Goal: Navigation & Orientation: Find specific page/section

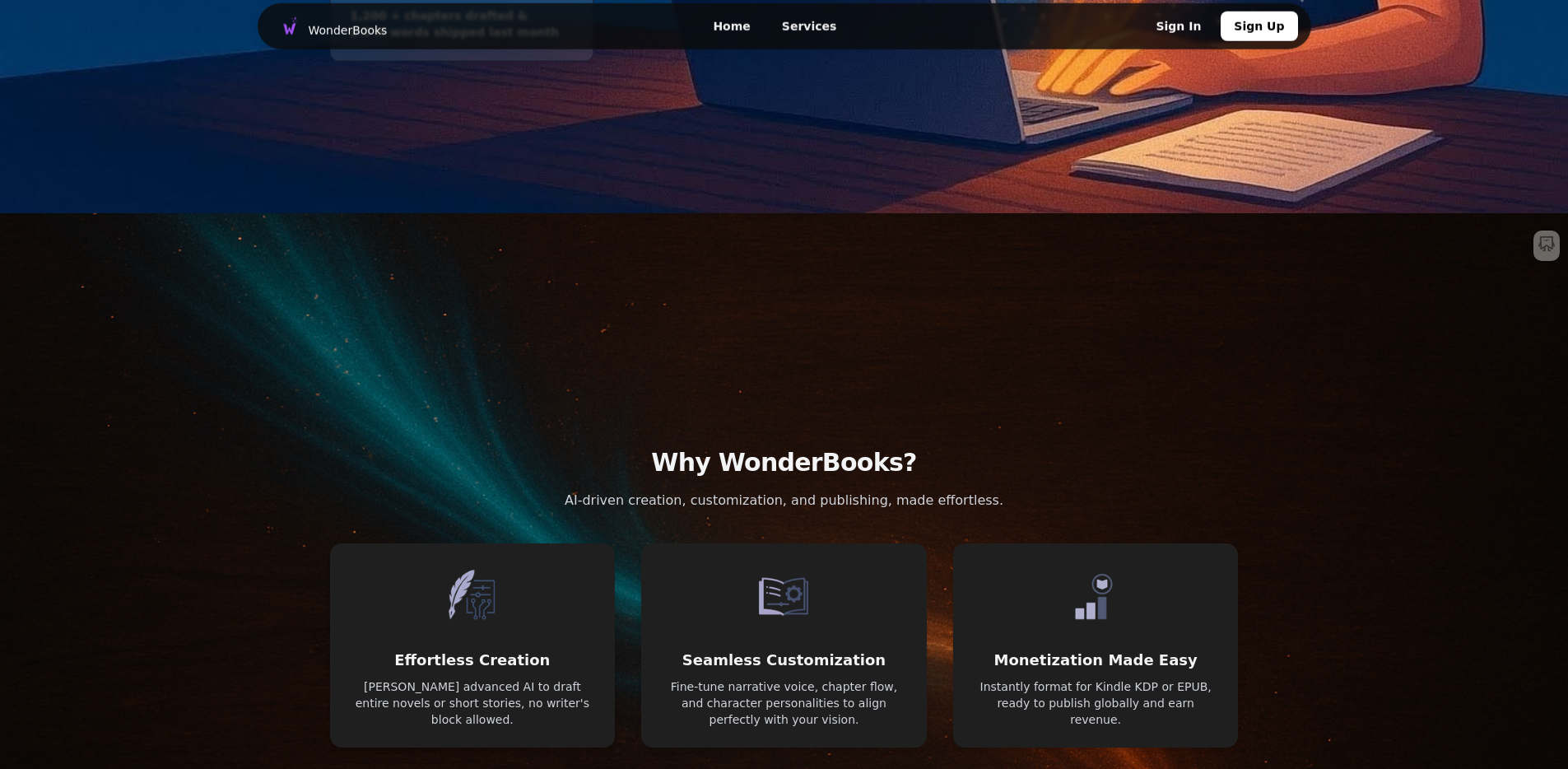
scroll to position [945, 0]
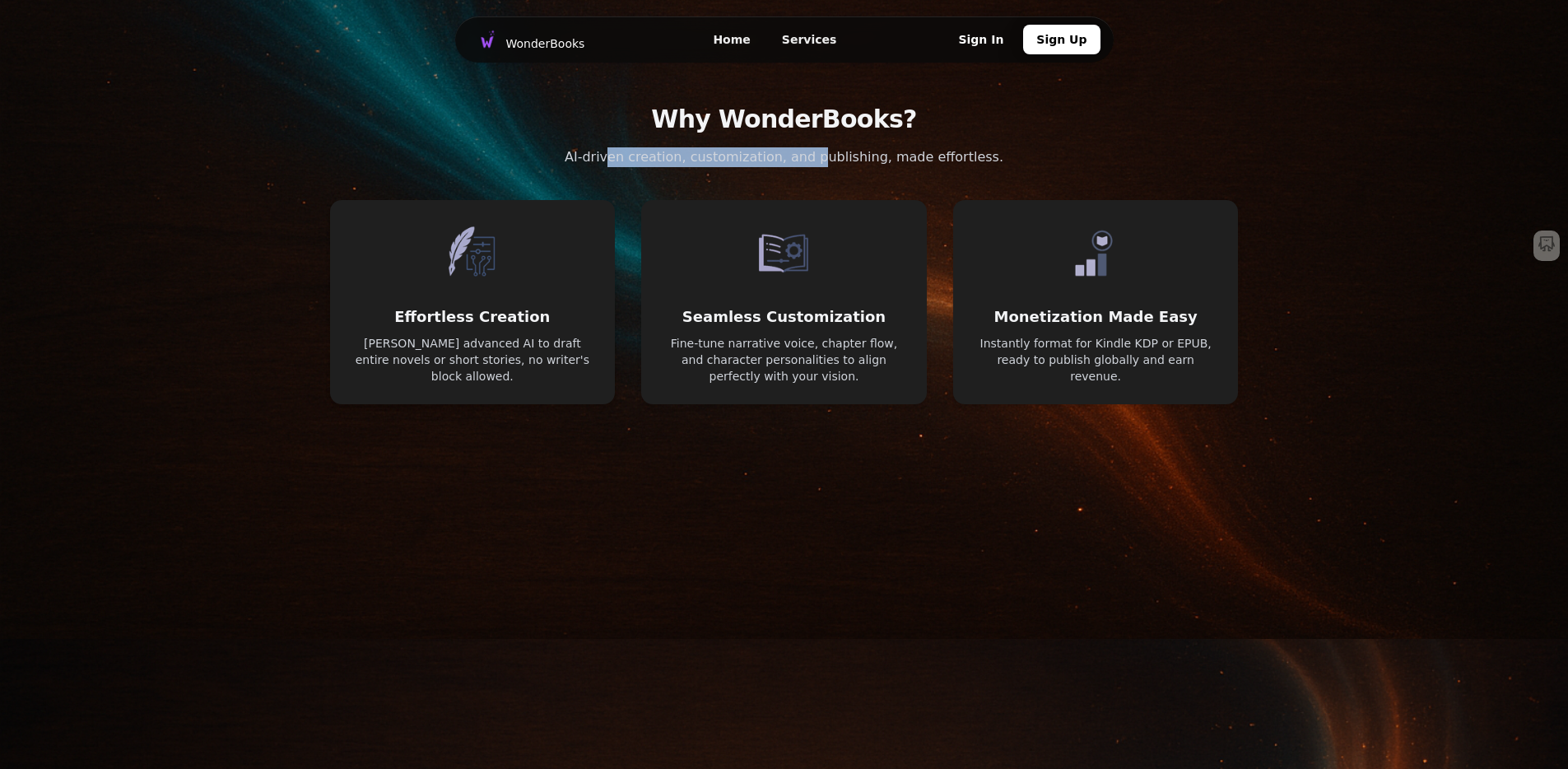
drag, startPoint x: 624, startPoint y: 158, endPoint x: 905, endPoint y: 152, distance: 281.1
click at [845, 151] on p "AI-driven creation, customization, and publishing, made effortless." at bounding box center [784, 157] width 553 height 20
drag, startPoint x: 905, startPoint y: 152, endPoint x: 920, endPoint y: 153, distance: 15.0
click at [915, 153] on p "AI-driven creation, customization, and publishing, made effortless." at bounding box center [784, 157] width 553 height 20
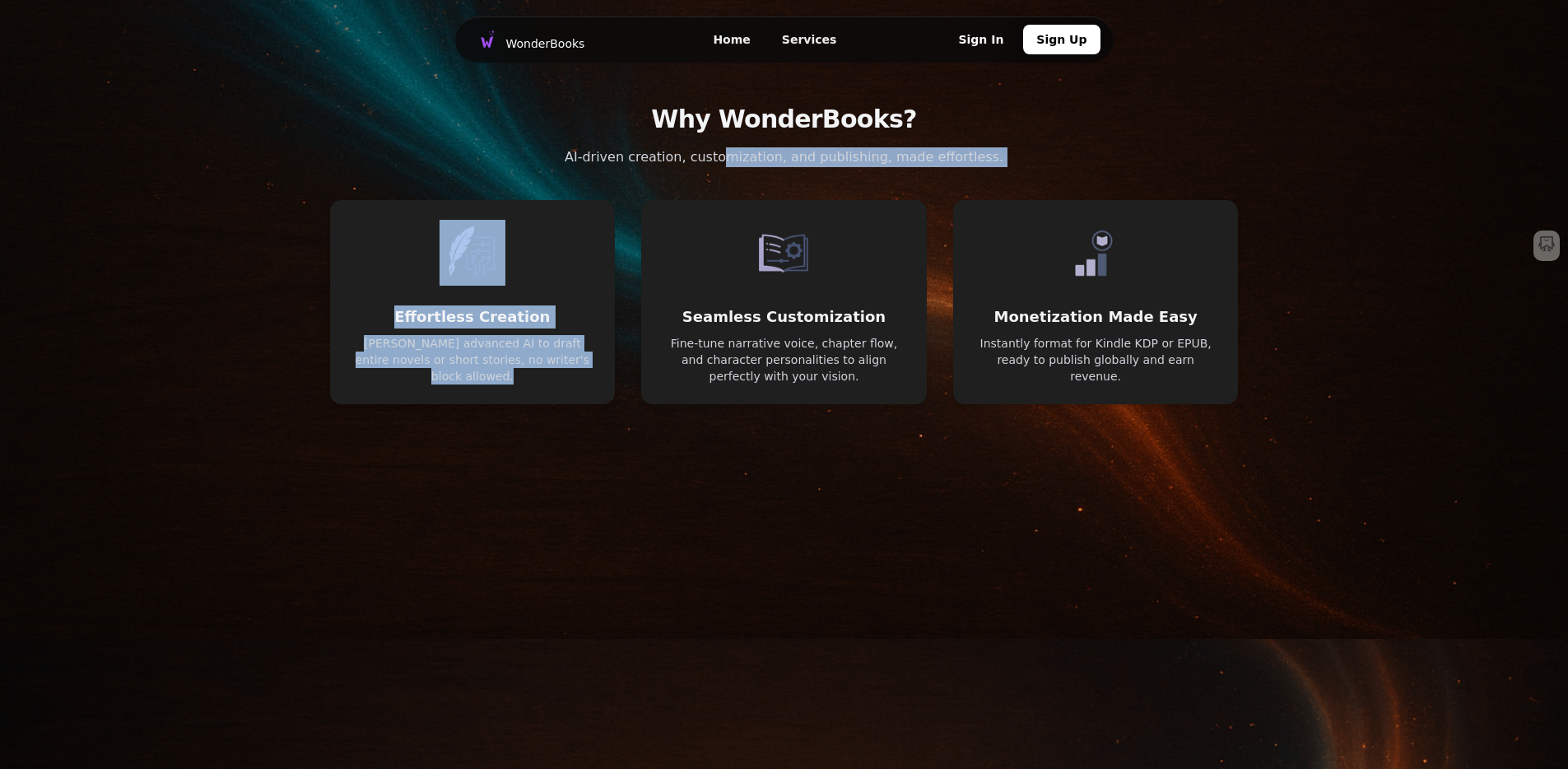
drag, startPoint x: 737, startPoint y: 157, endPoint x: 931, endPoint y: 171, distance: 194.5
click at [931, 171] on div "Why WonderBooks? AI-driven creation, customization, and publishing, made effort…" at bounding box center [784, 254] width 948 height 366
click at [1078, 159] on div "Why WonderBooks? AI-driven creation, customization, and publishing, made effort…" at bounding box center [784, 254] width 948 height 366
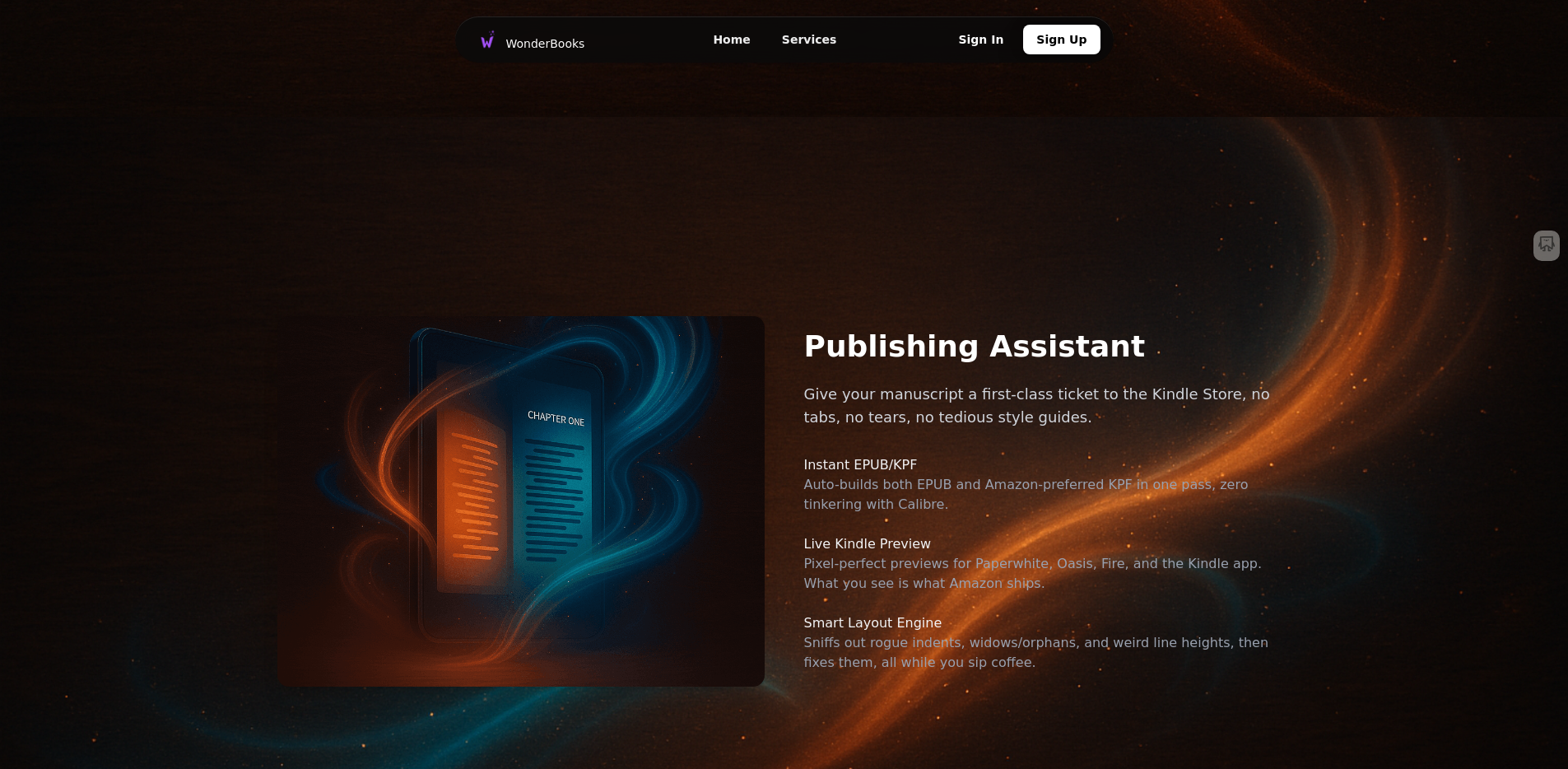
scroll to position [1500, 0]
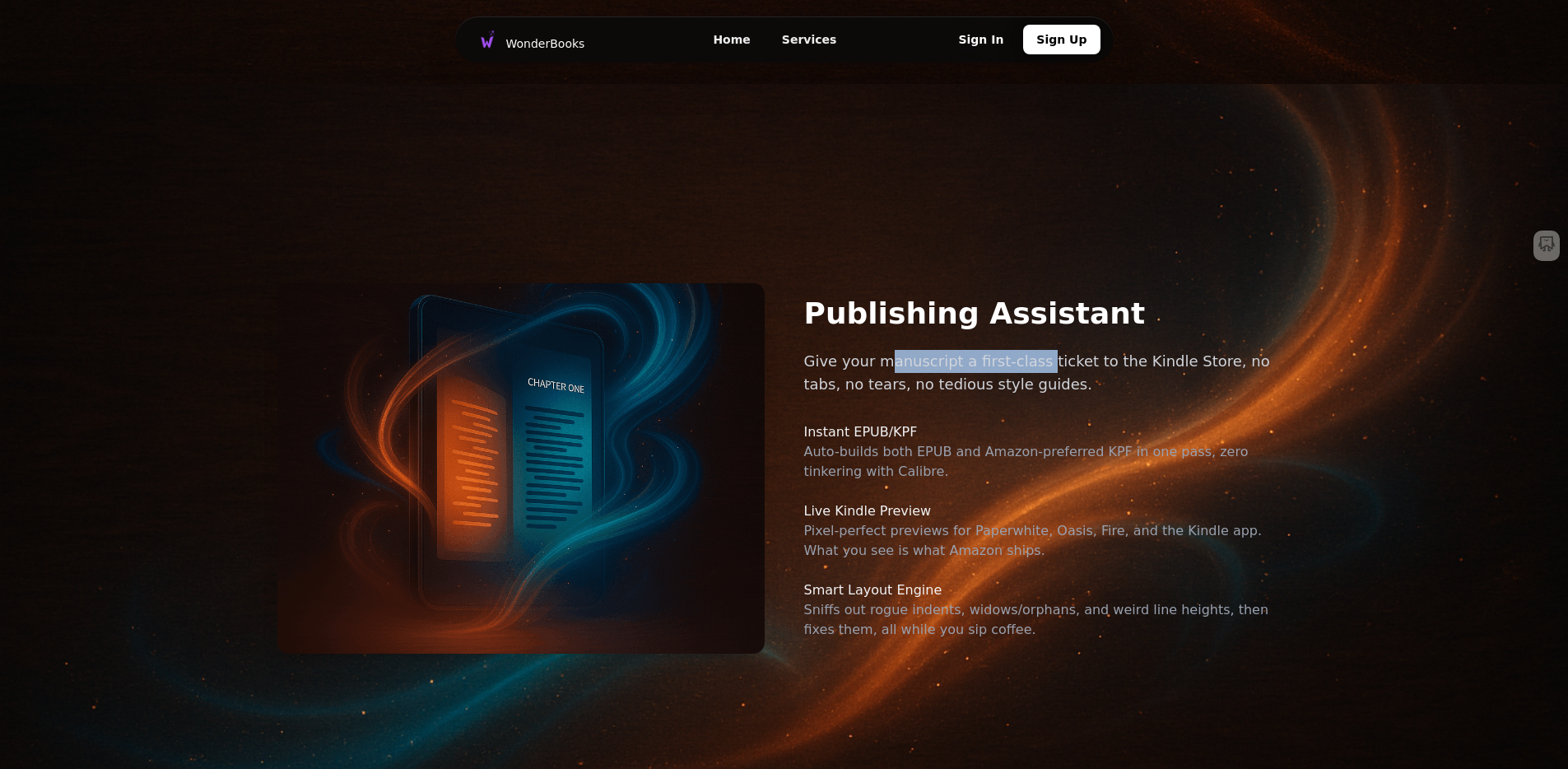
drag, startPoint x: 879, startPoint y: 364, endPoint x: 1032, endPoint y: 367, distance: 153.0
click at [1030, 367] on p "Give your manuscript a first-class ticket to the Kindle Store, no tabs, no tear…" at bounding box center [1048, 373] width 488 height 46
drag, startPoint x: 1036, startPoint y: 366, endPoint x: 1017, endPoint y: 366, distance: 19.0
click at [1036, 366] on p "Give your manuscript a first-class ticket to the Kindle Store, no tabs, no tear…" at bounding box center [1048, 373] width 488 height 46
drag, startPoint x: 952, startPoint y: 366, endPoint x: 1215, endPoint y: 364, distance: 263.0
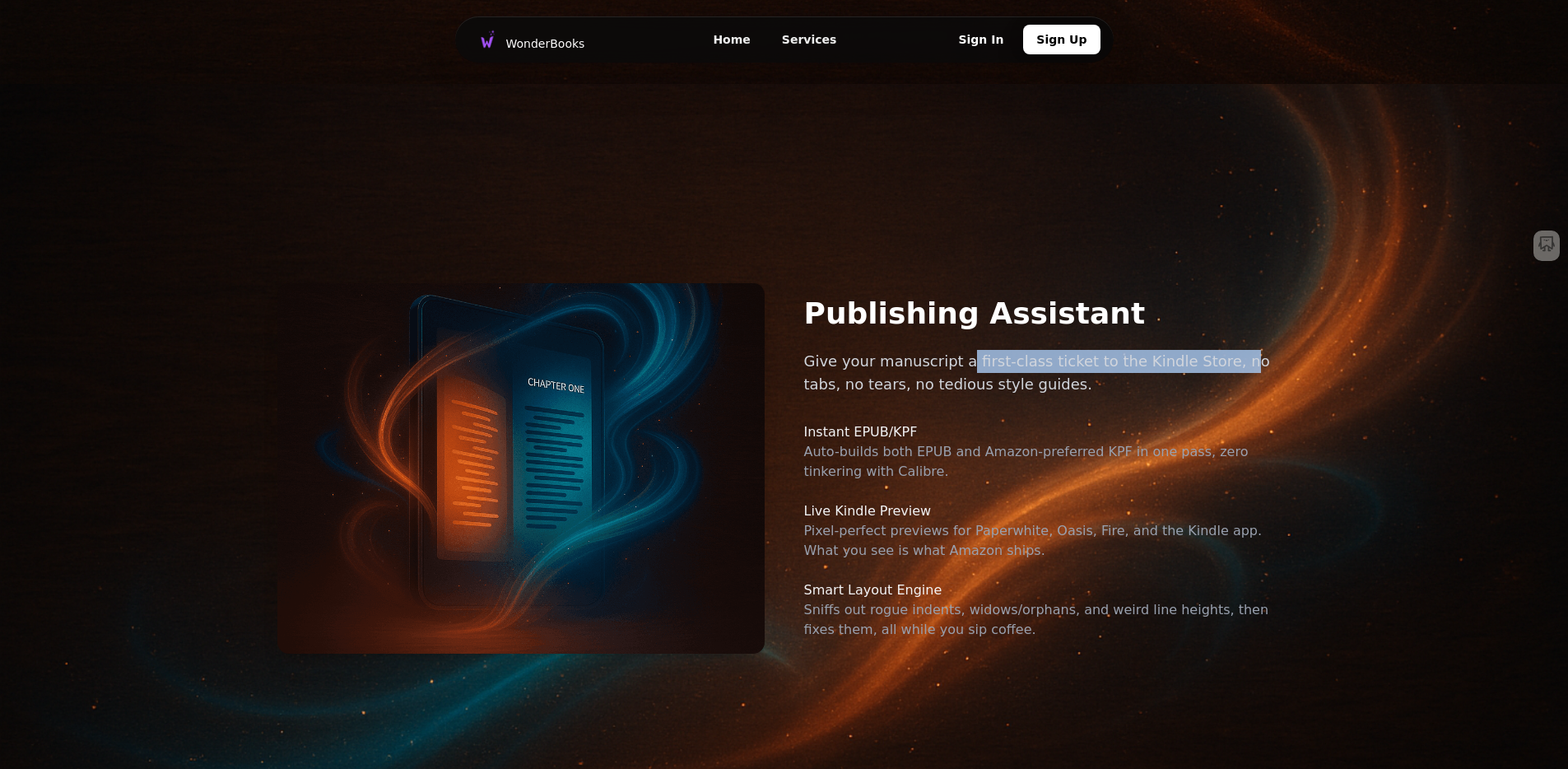
click at [1212, 365] on p "Give your manuscript a first-class ticket to the Kindle Store, no tabs, no tear…" at bounding box center [1048, 373] width 488 height 46
click at [1241, 362] on p "Give your manuscript a first-class ticket to the Kindle Store, no tabs, no tear…" at bounding box center [1048, 373] width 488 height 46
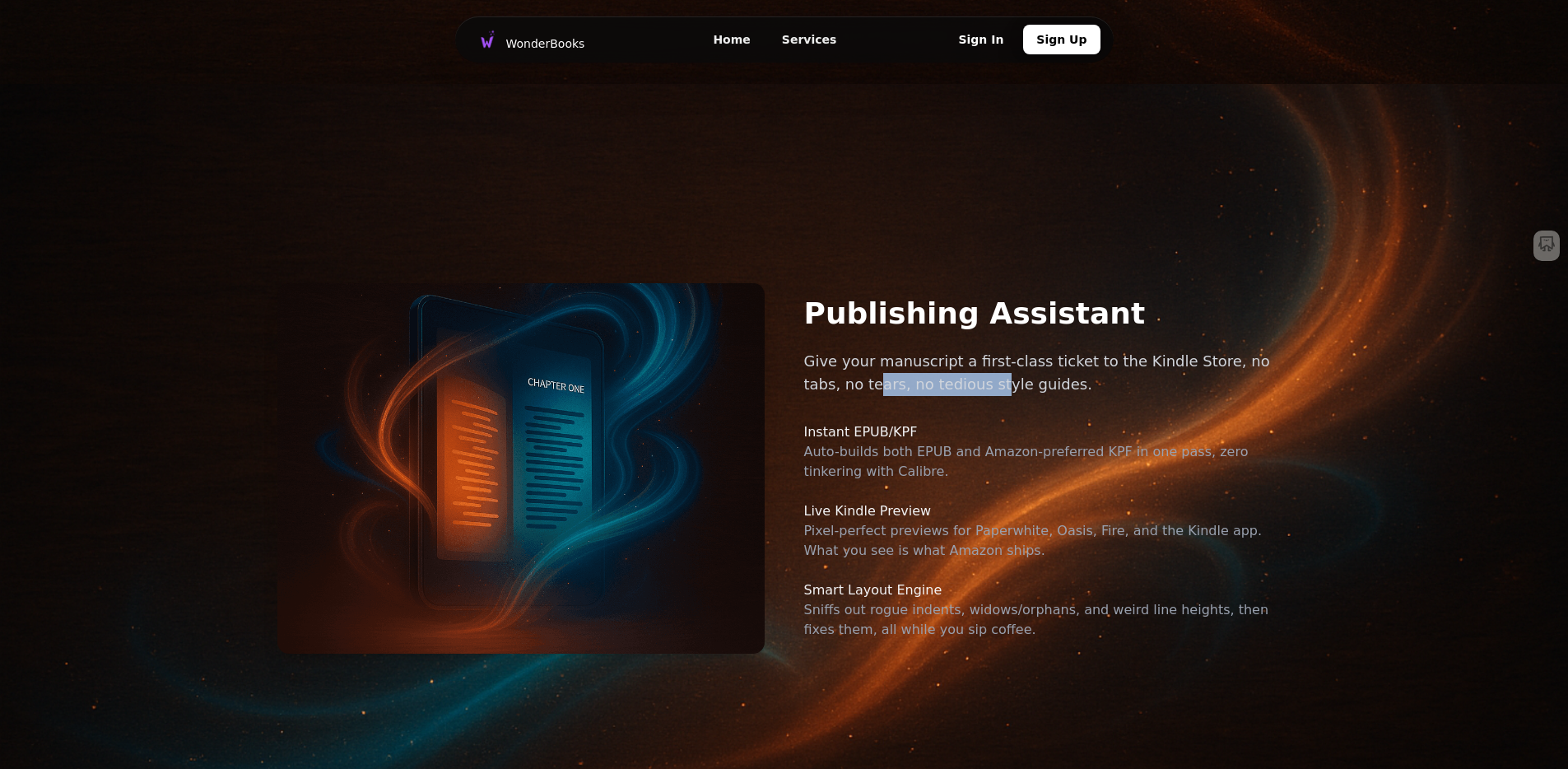
drag, startPoint x: 818, startPoint y: 388, endPoint x: 986, endPoint y: 388, distance: 168.0
click at [954, 388] on p "Give your manuscript a first-class ticket to the Kindle Store, no tabs, no tear…" at bounding box center [1048, 373] width 488 height 46
click at [993, 388] on p "Give your manuscript a first-class ticket to the Kindle Store, no tabs, no tear…" at bounding box center [1048, 373] width 488 height 46
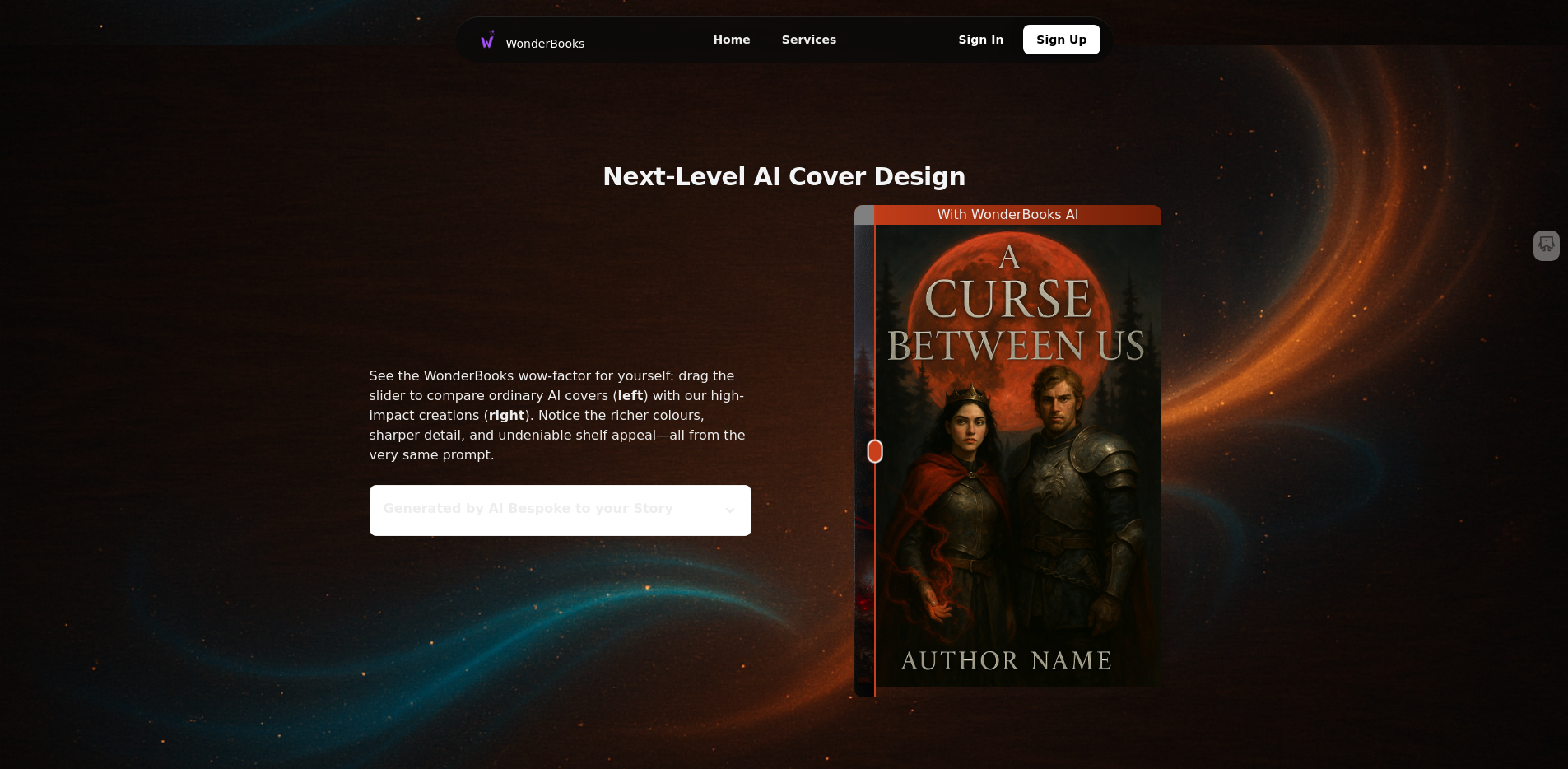
scroll to position [2454, 0]
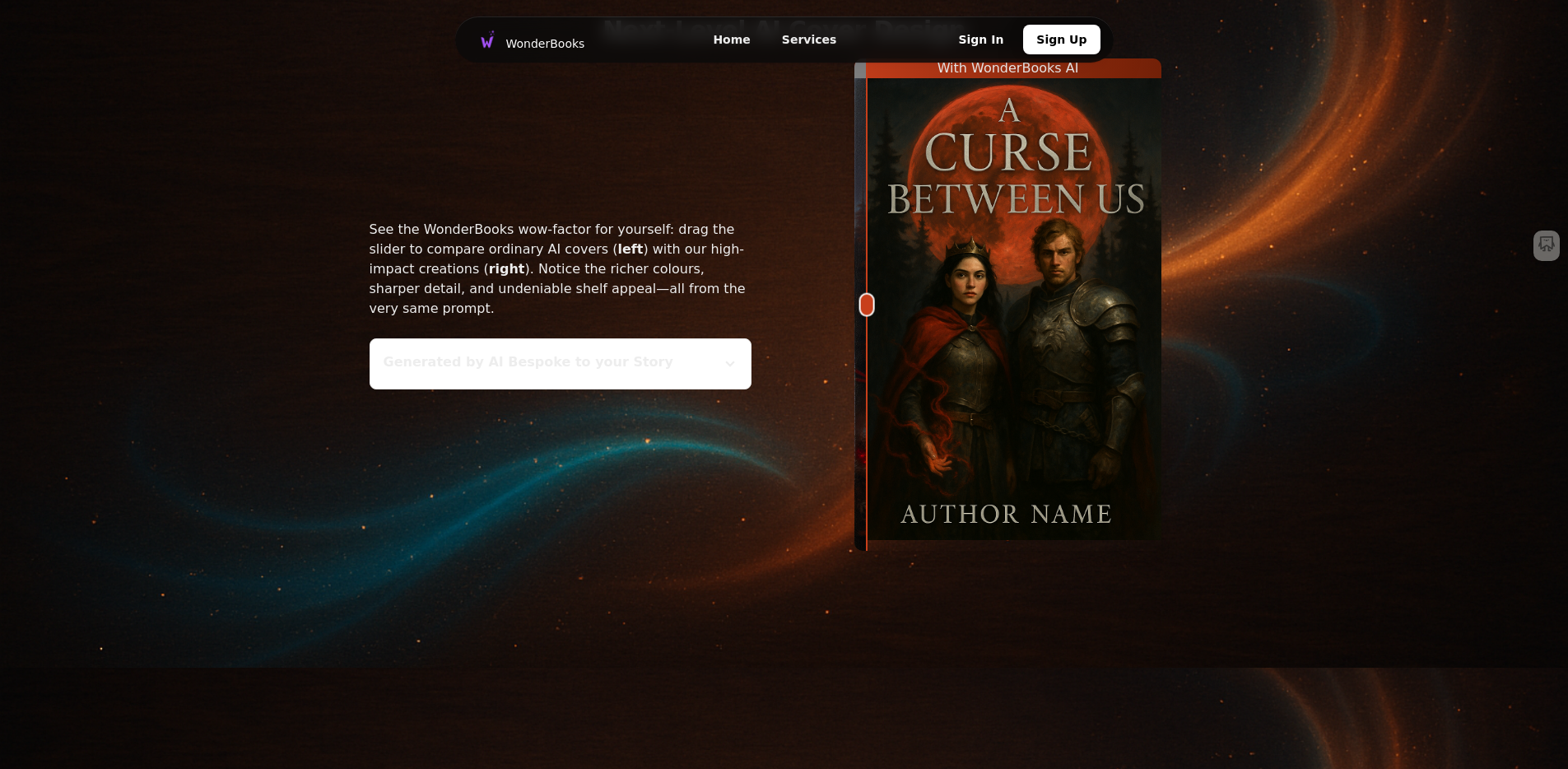
click at [725, 343] on div "See the WonderBooks wow-factor for yourself: drag the slider to compare ordinar…" at bounding box center [784, 304] width 909 height 492
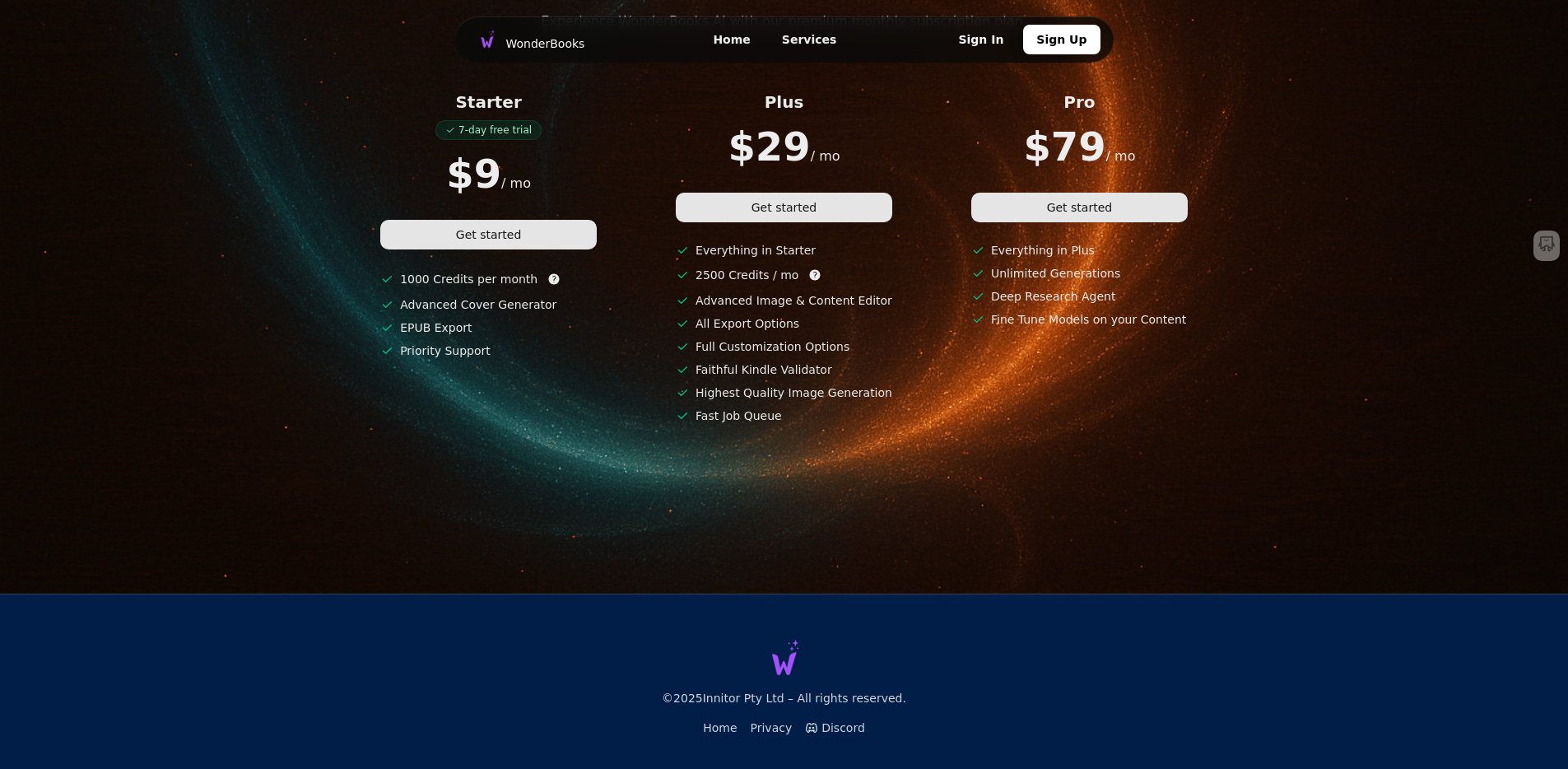
scroll to position [4841, 0]
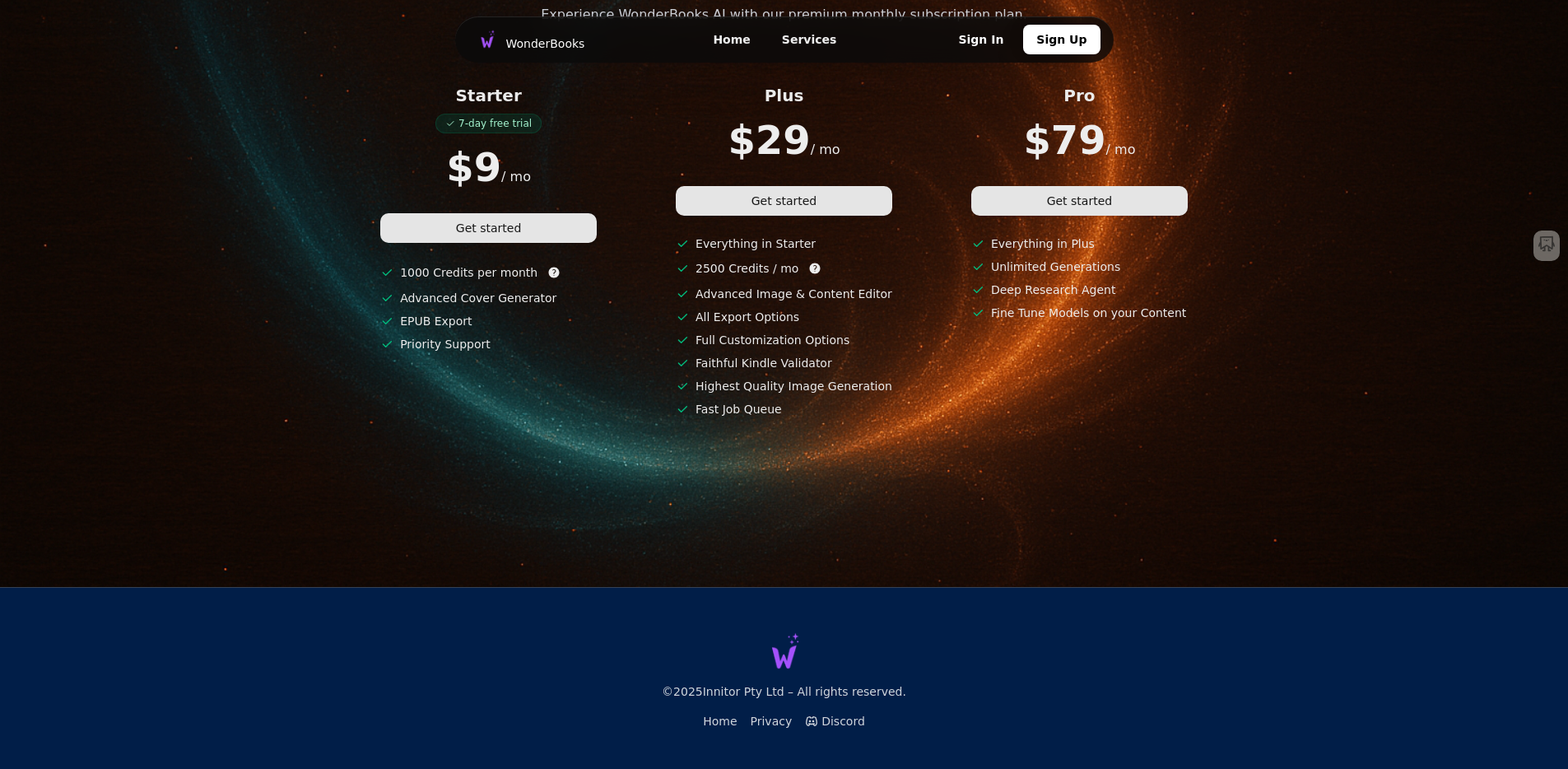
click at [972, 37] on link "Sign In" at bounding box center [980, 39] width 71 height 30
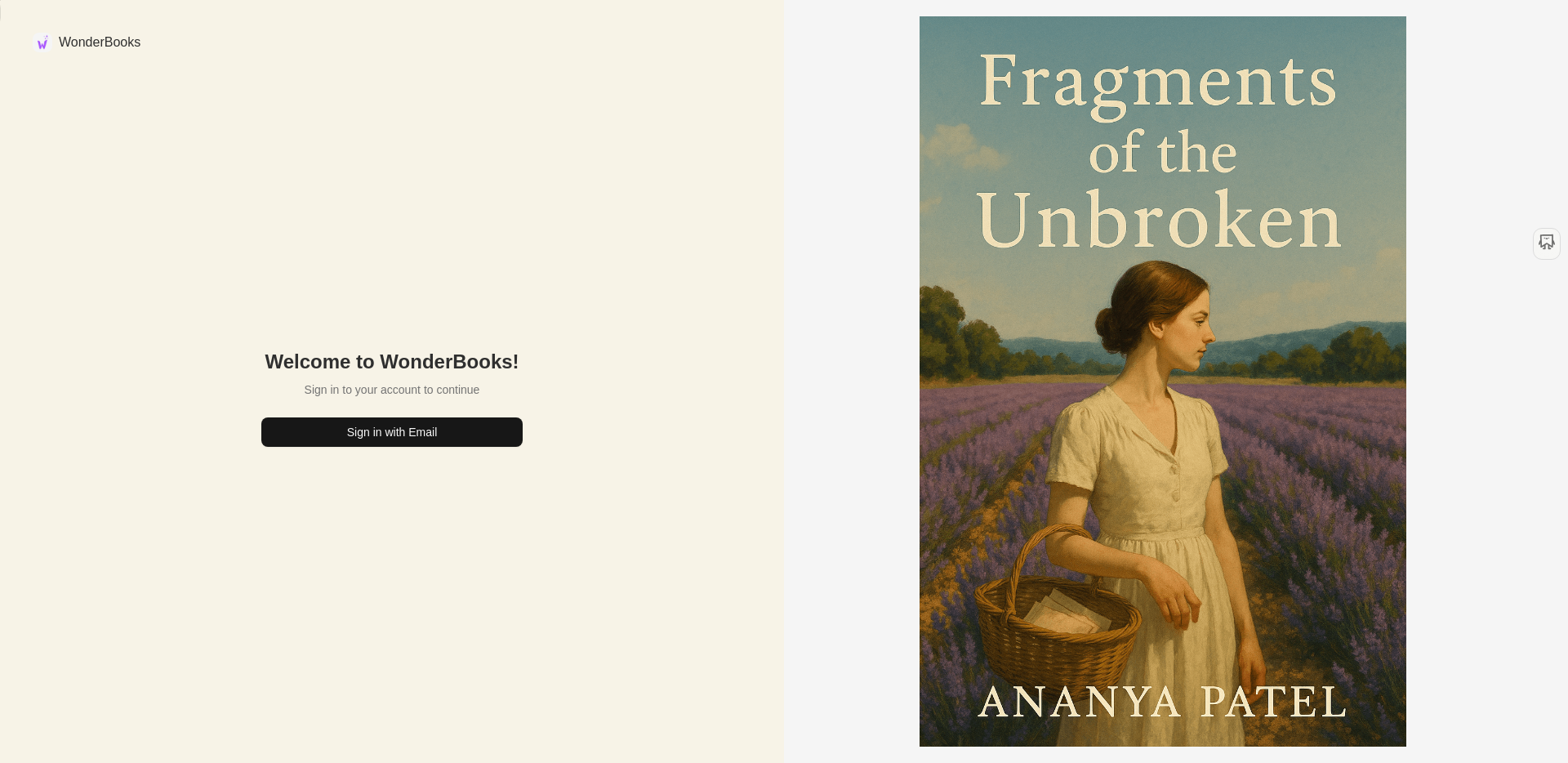
click at [454, 443] on button "Sign in with Email" at bounding box center [391, 432] width 261 height 29
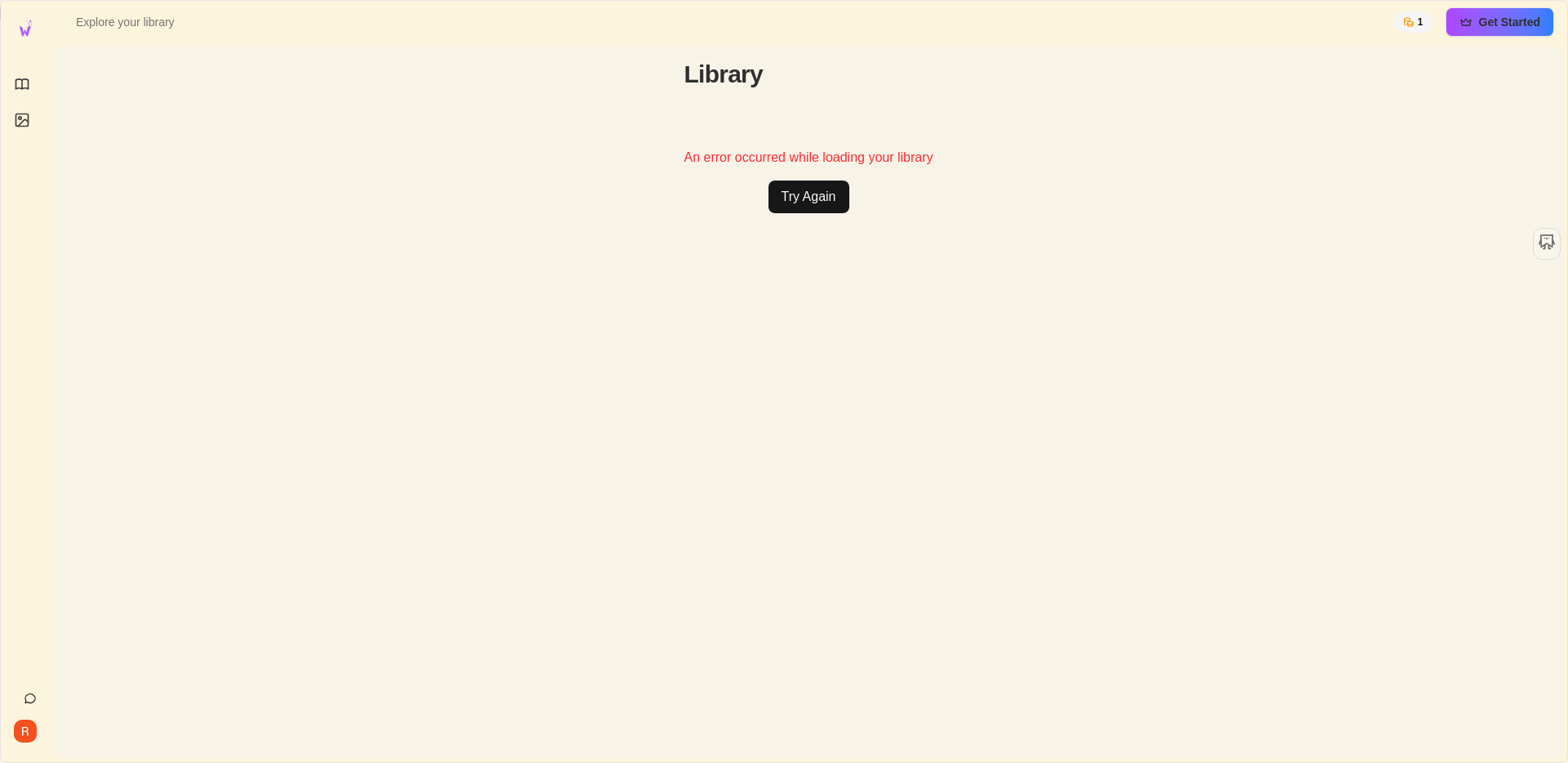
click at [834, 194] on button "Try Again" at bounding box center [809, 197] width 81 height 33
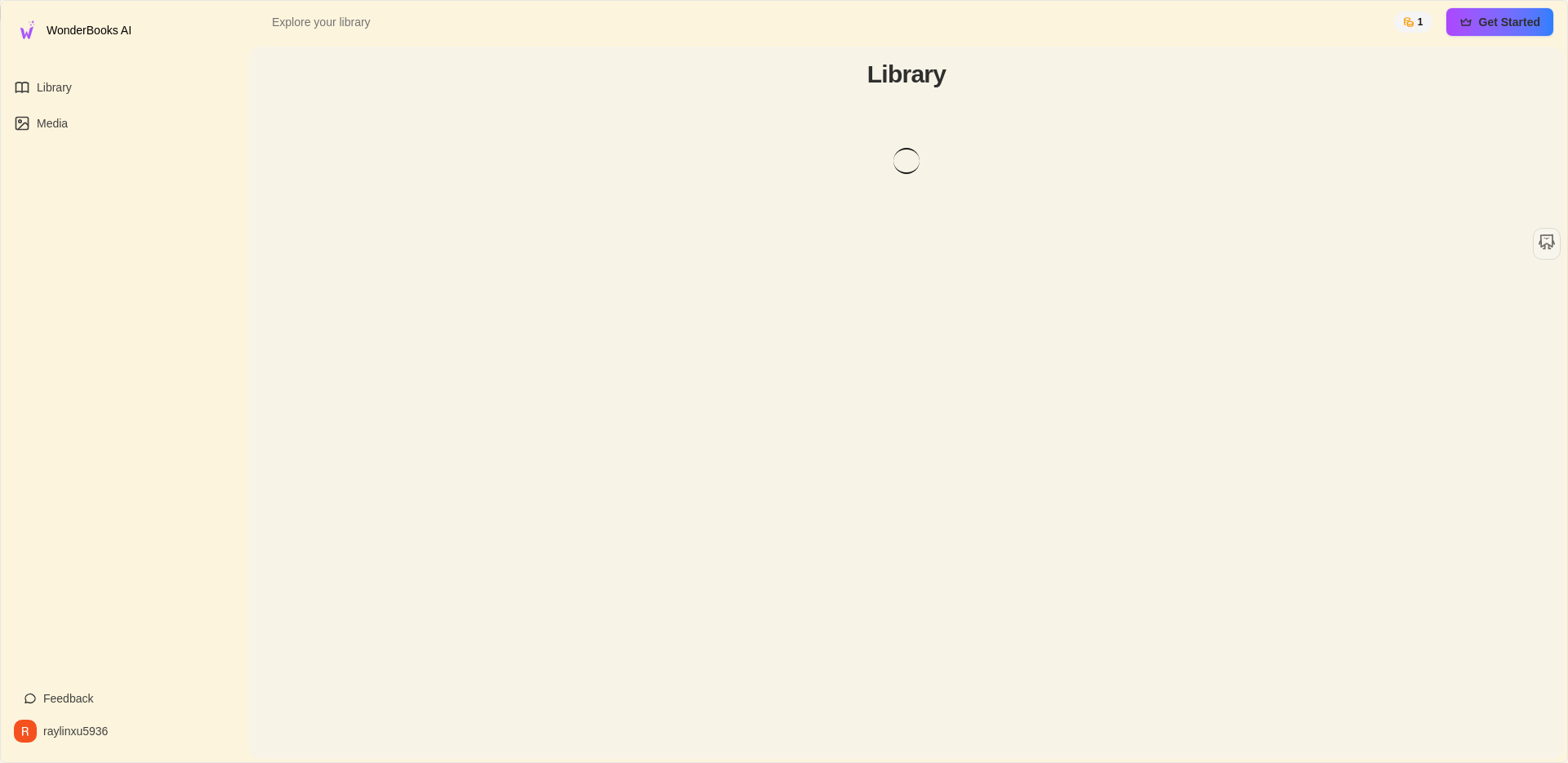
click at [29, 91] on icon at bounding box center [29, 87] width 0 height 9
click at [36, 118] on link "Media" at bounding box center [123, 124] width 219 height 29
click at [50, 93] on span "Library" at bounding box center [54, 87] width 35 height 16
